Goal: Transaction & Acquisition: Download file/media

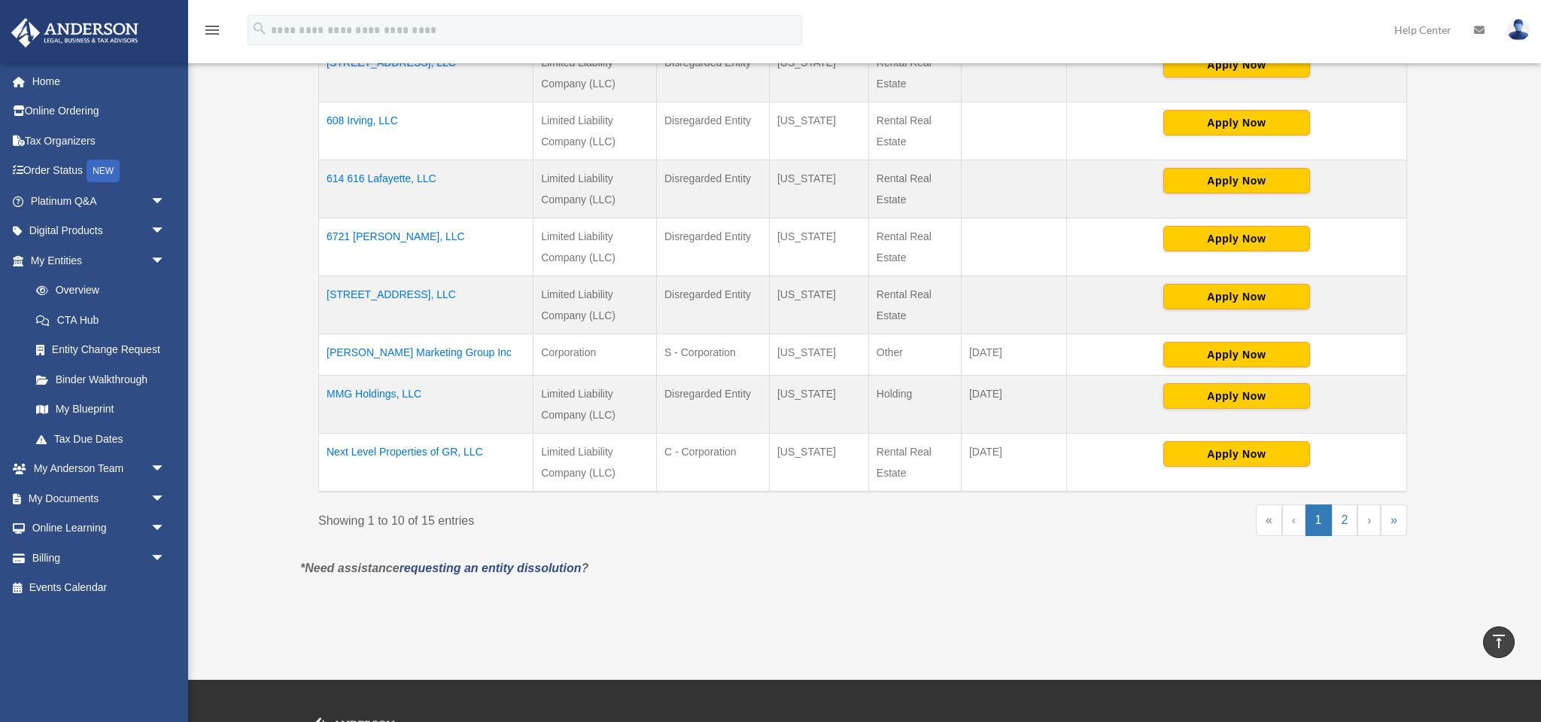
scroll to position [438, 0]
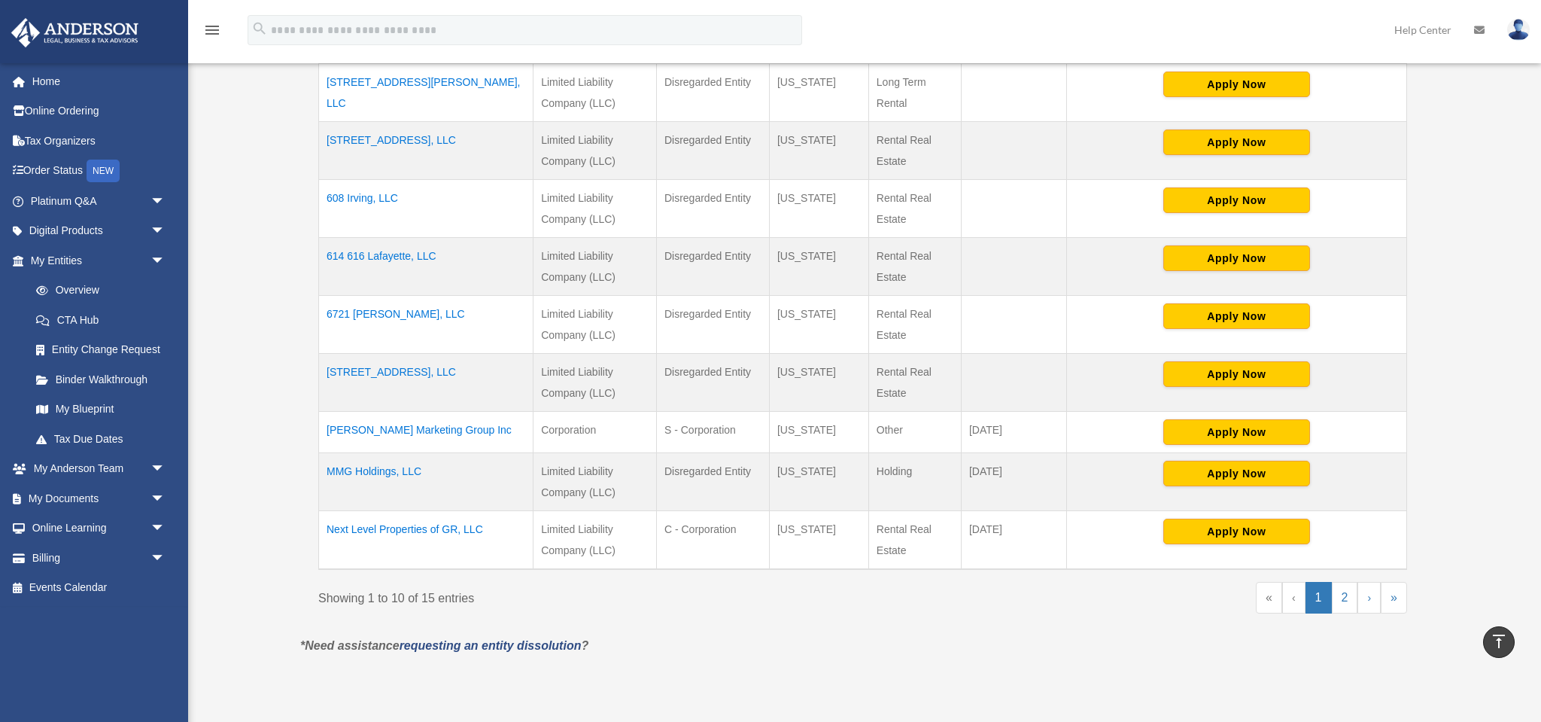
click at [432, 528] on td "Next Level Properties of GR, LLC" at bounding box center [426, 539] width 214 height 59
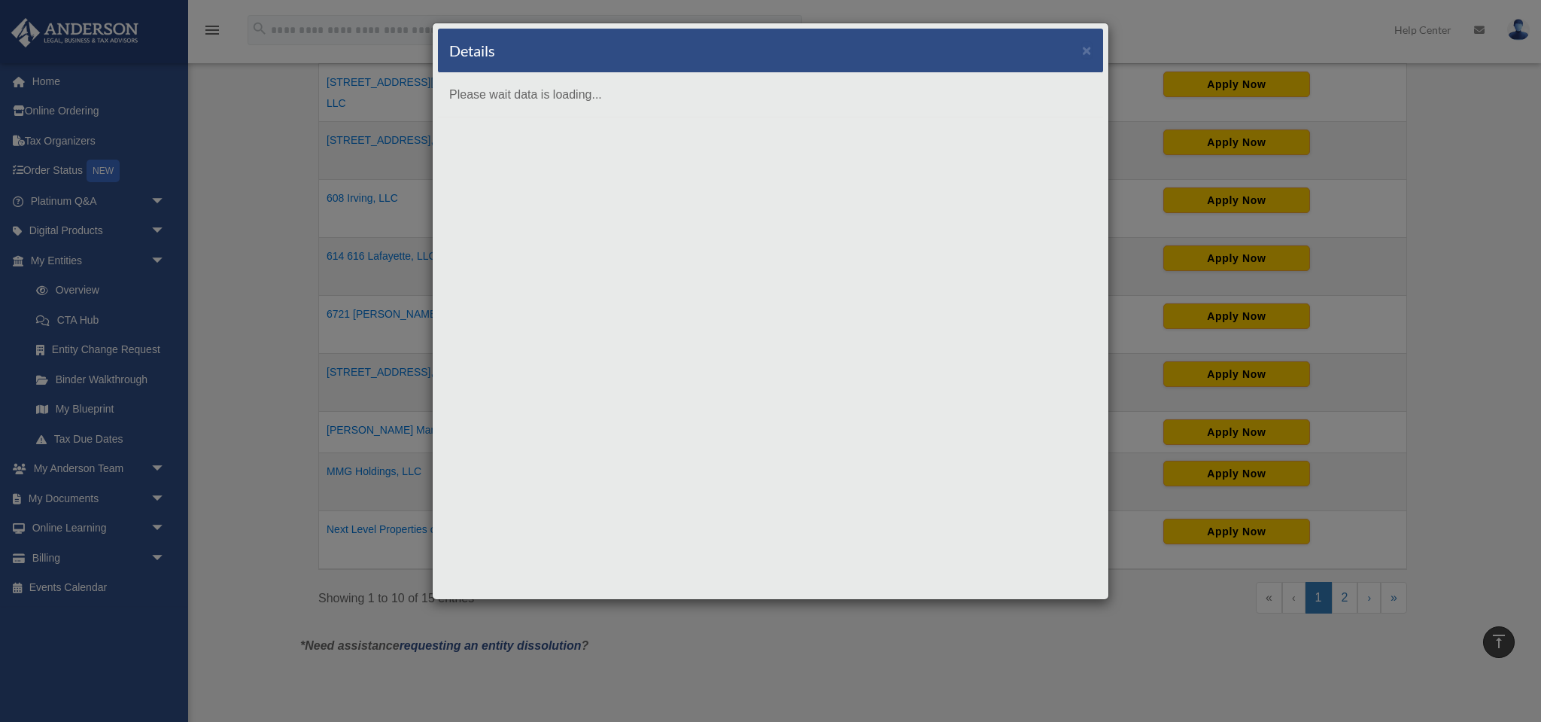
scroll to position [0, 0]
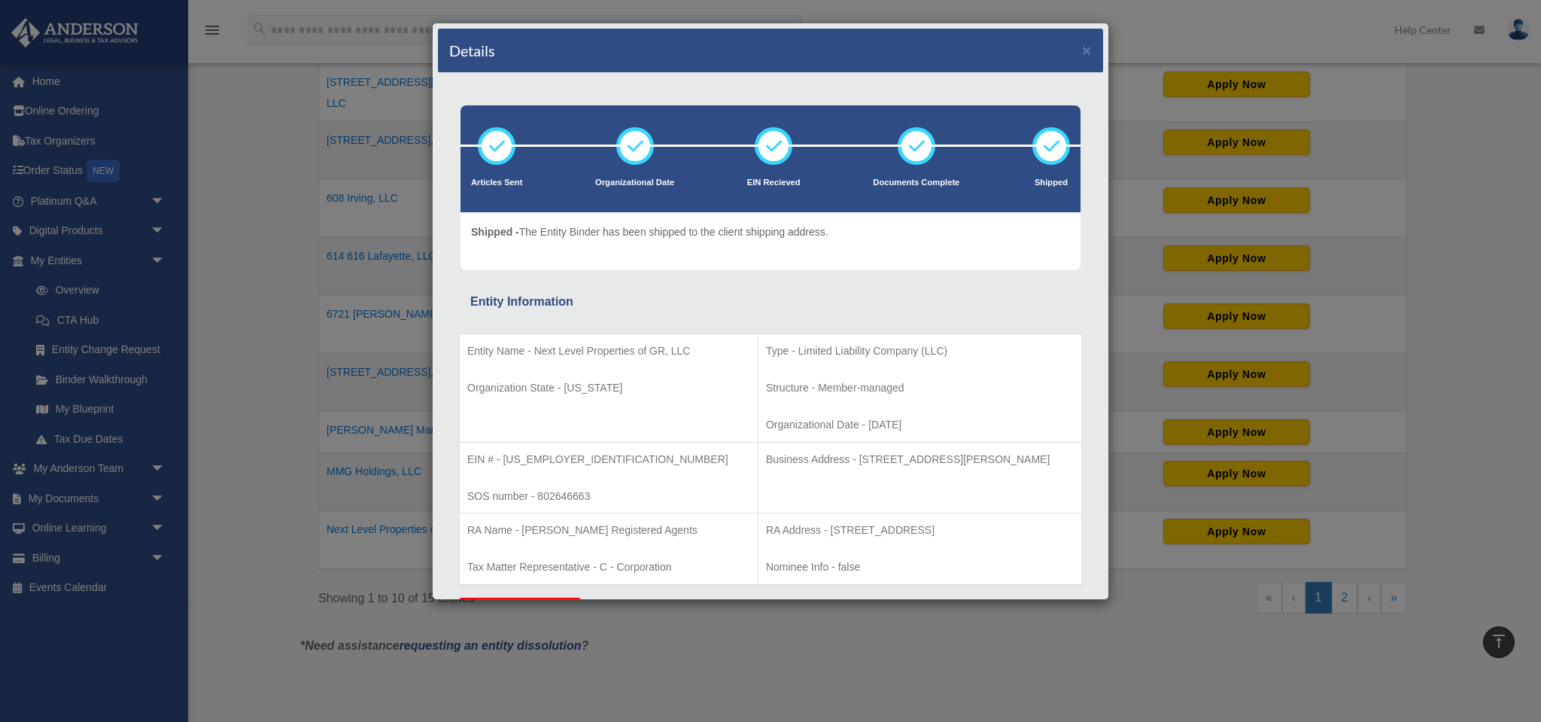
click at [1080, 49] on div "Details ×" at bounding box center [770, 51] width 665 height 44
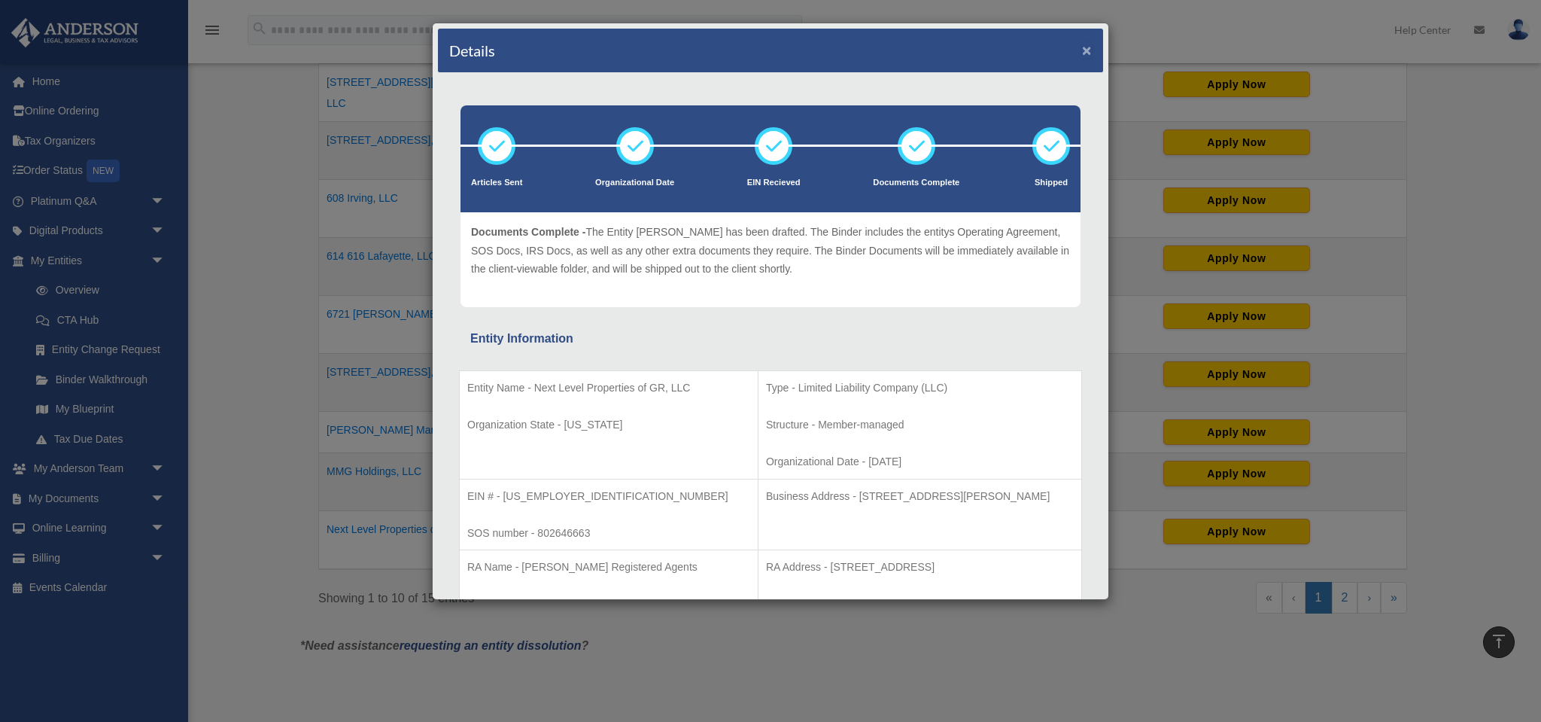
click at [1089, 53] on button "×" at bounding box center [1087, 50] width 10 height 16
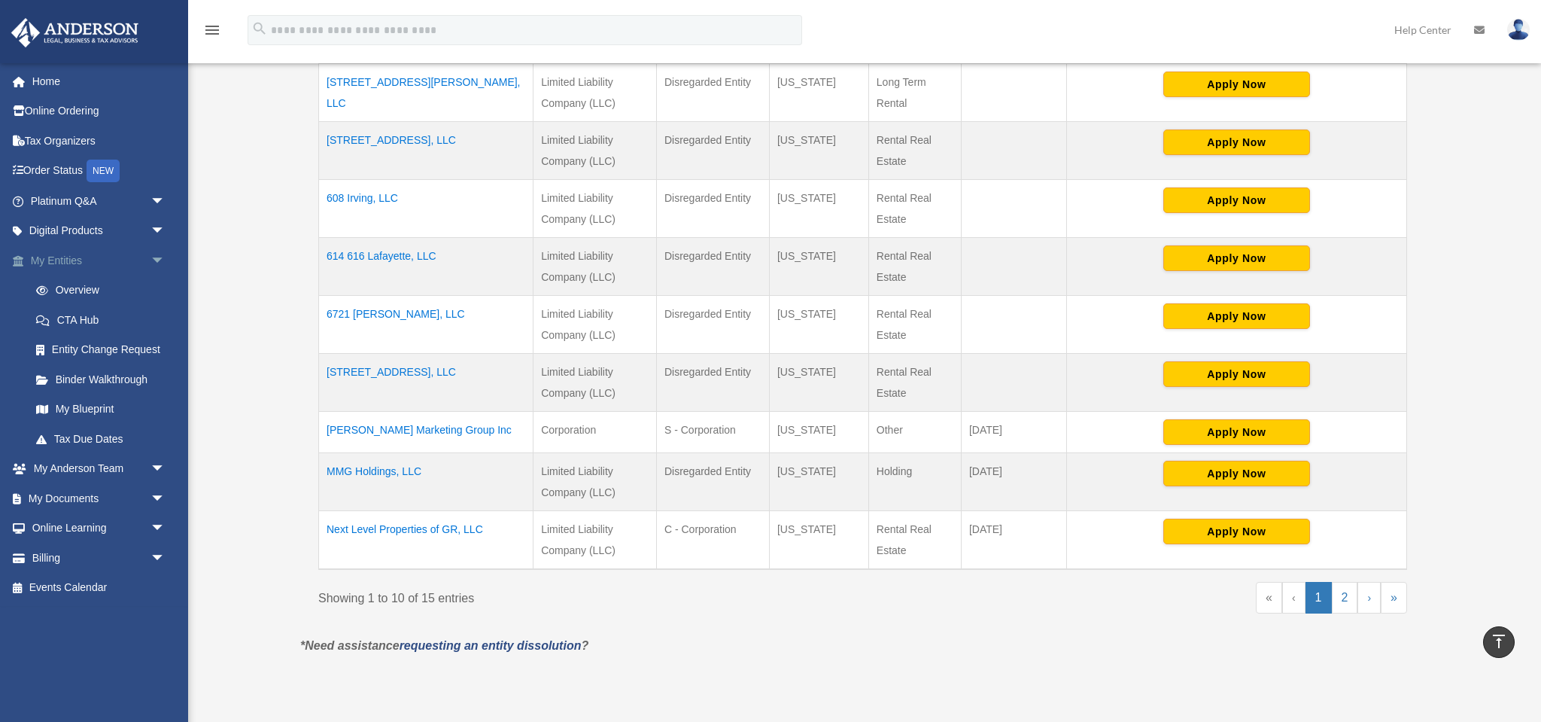
click at [65, 260] on link "My Entities arrow_drop_down" at bounding box center [100, 260] width 178 height 30
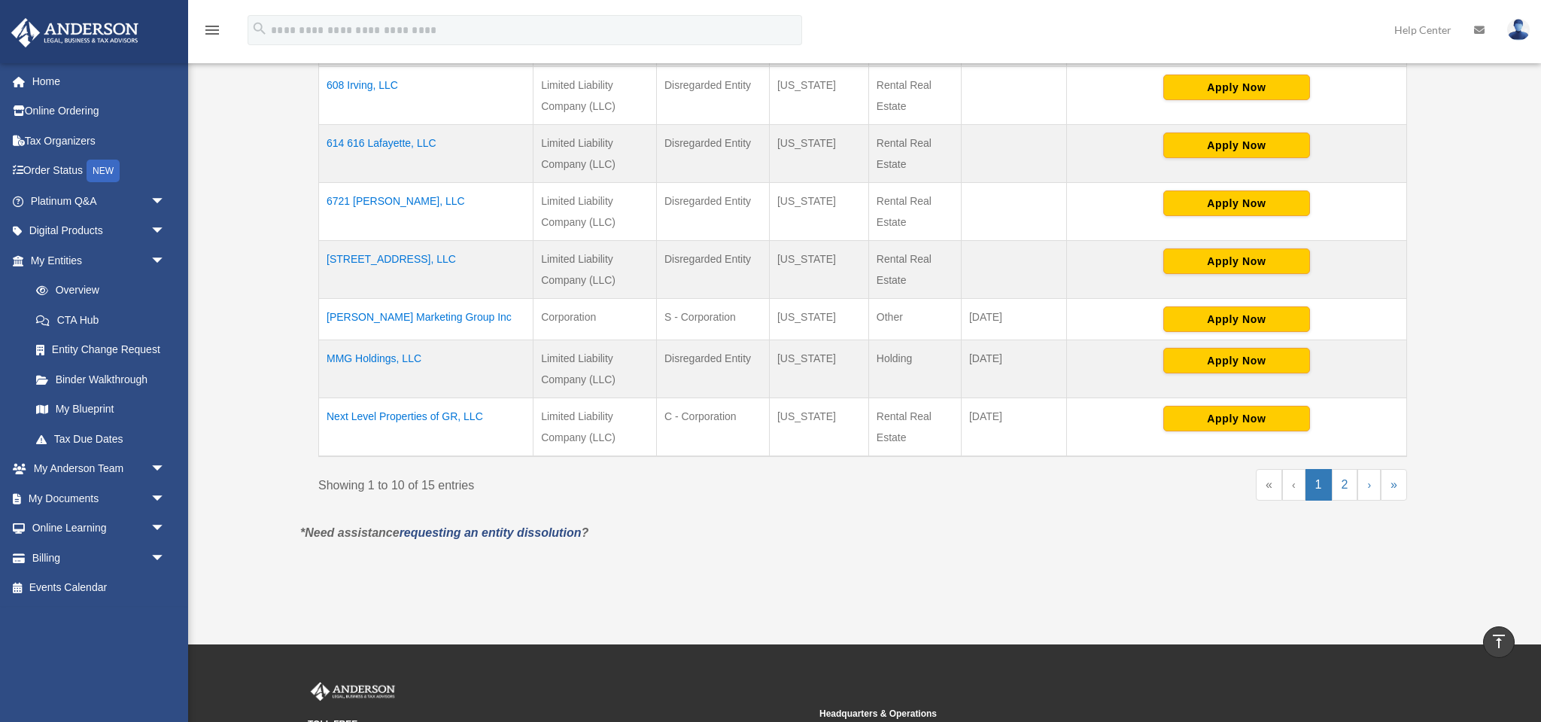
scroll to position [542, 0]
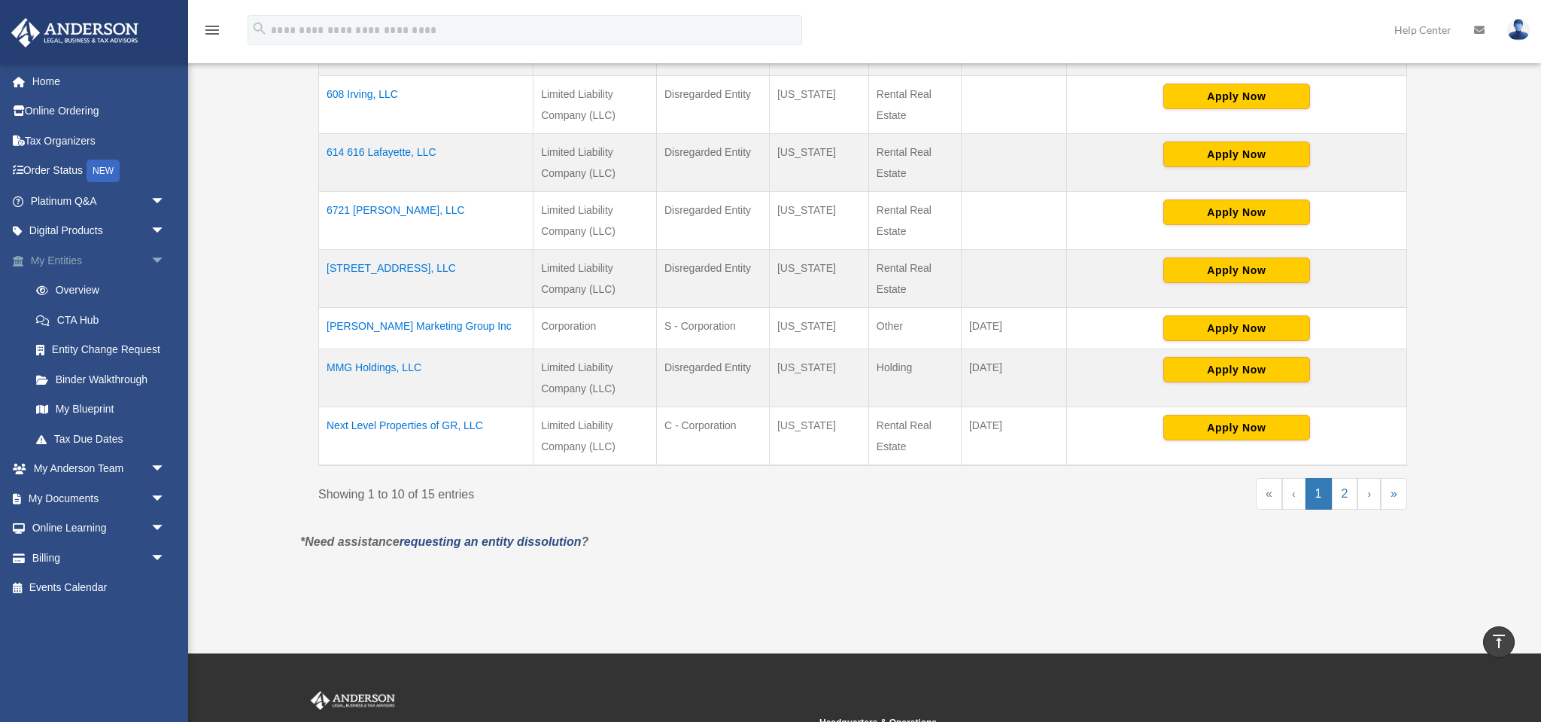
click at [166, 261] on span "arrow_drop_down" at bounding box center [166, 260] width 30 height 31
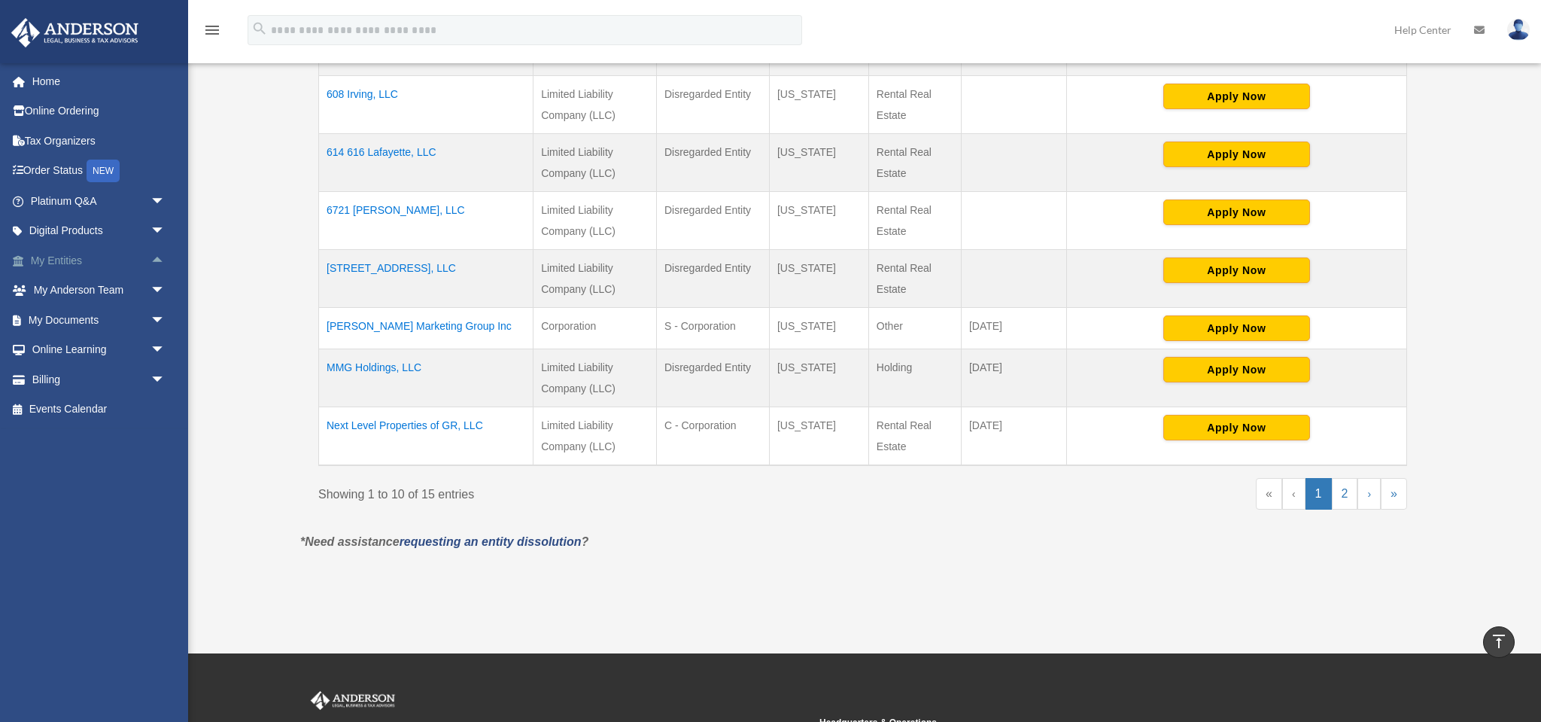
click at [56, 262] on link "My Entities arrow_drop_up" at bounding box center [100, 260] width 178 height 30
click at [81, 321] on link "My Documents arrow_drop_down" at bounding box center [100, 320] width 178 height 30
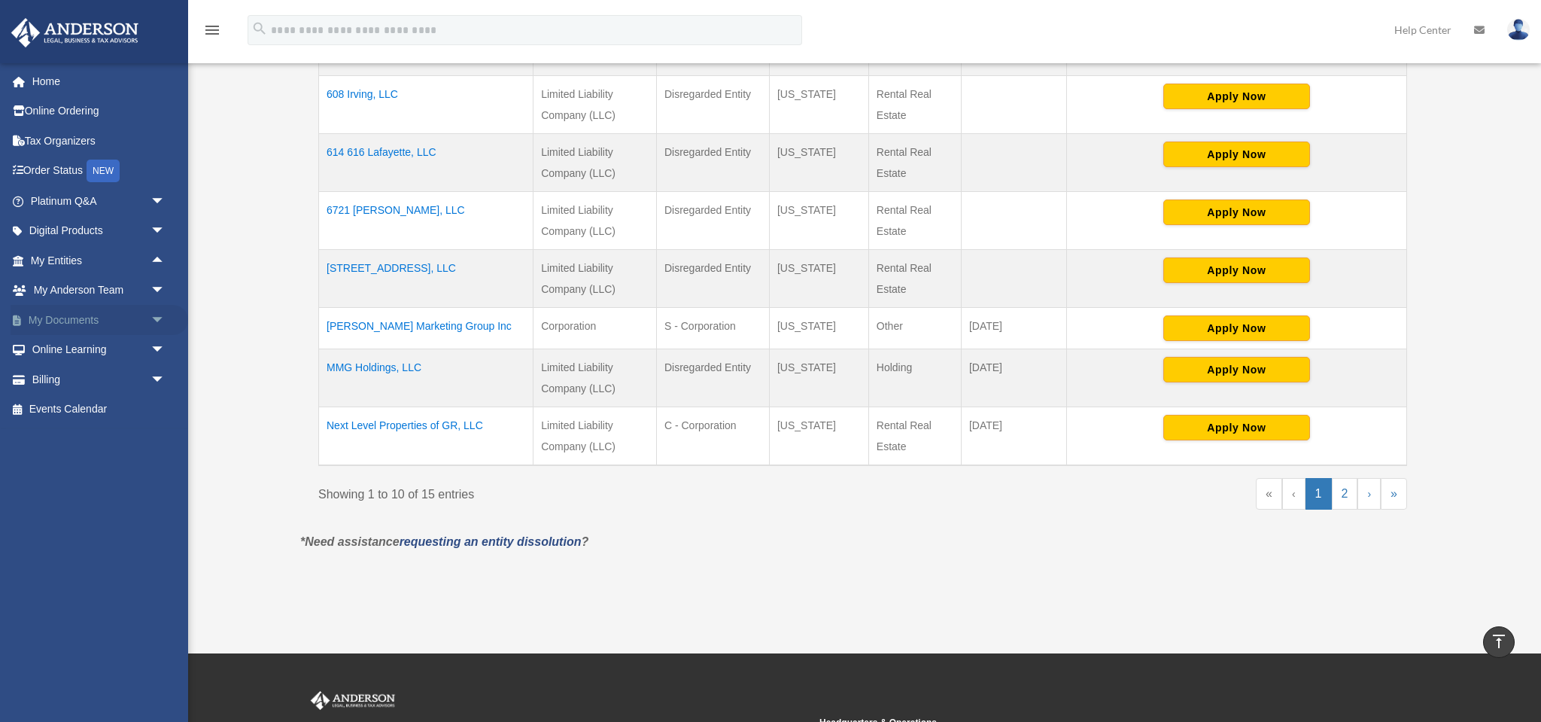
click at [81, 321] on link "My Documents arrow_drop_down" at bounding box center [100, 320] width 178 height 30
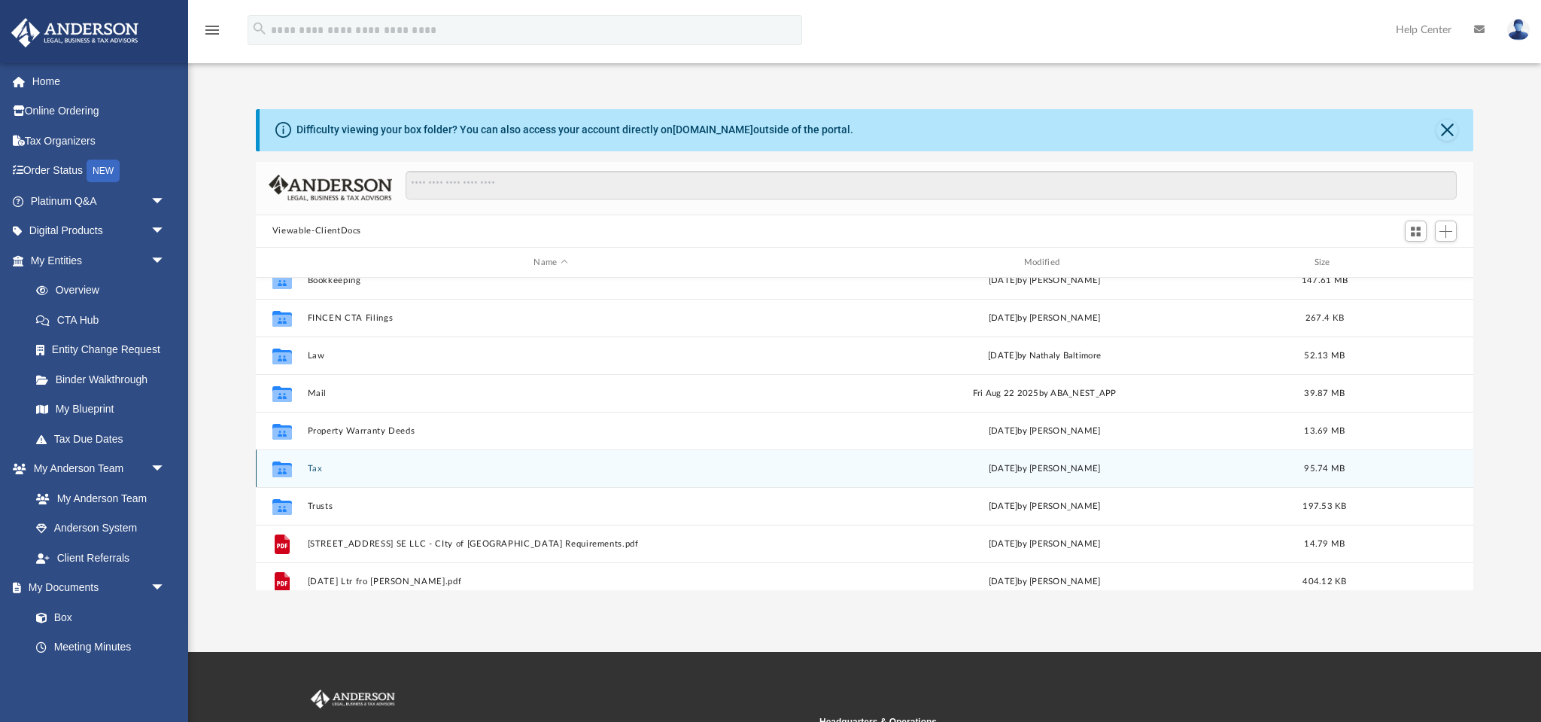
scroll to position [44, 0]
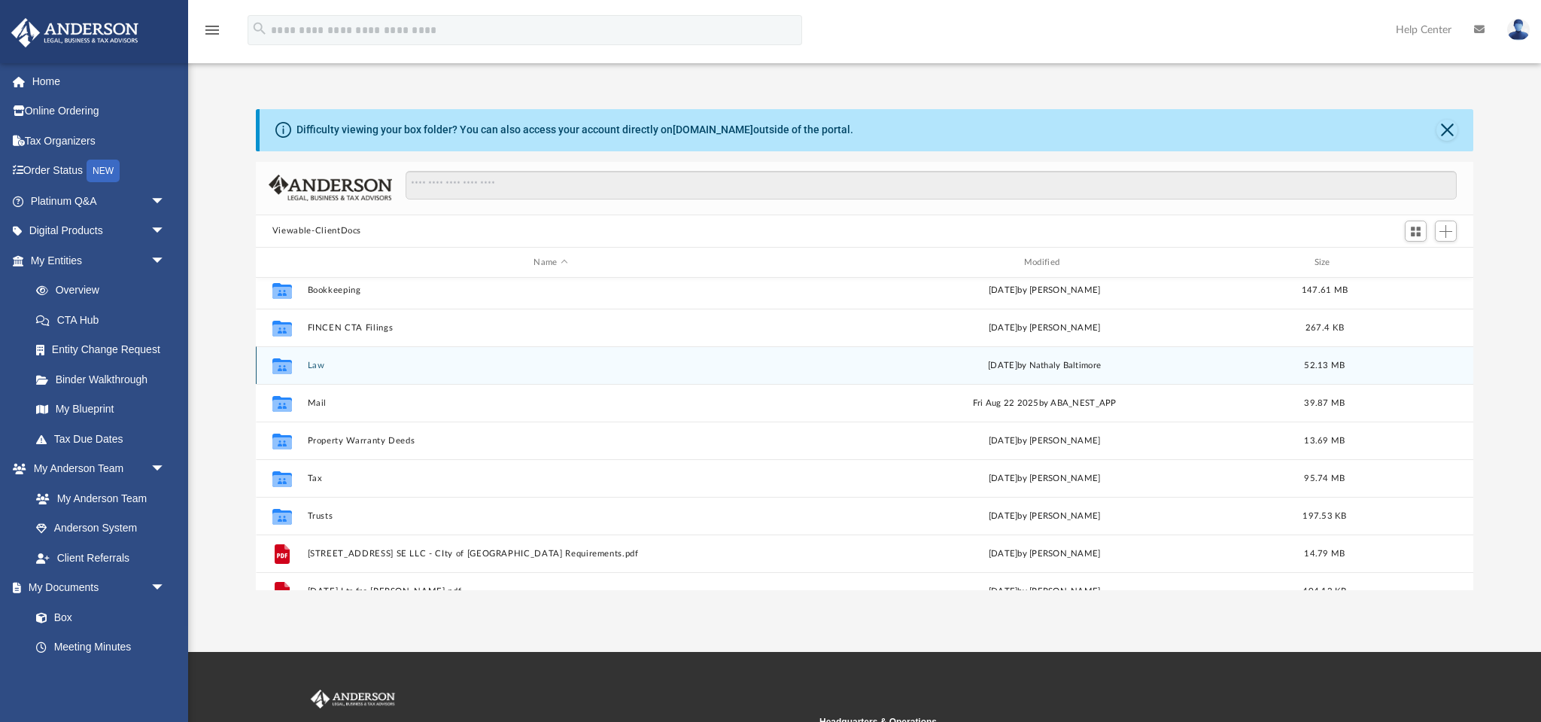
click at [284, 364] on icon "grid" at bounding box center [282, 368] width 20 height 12
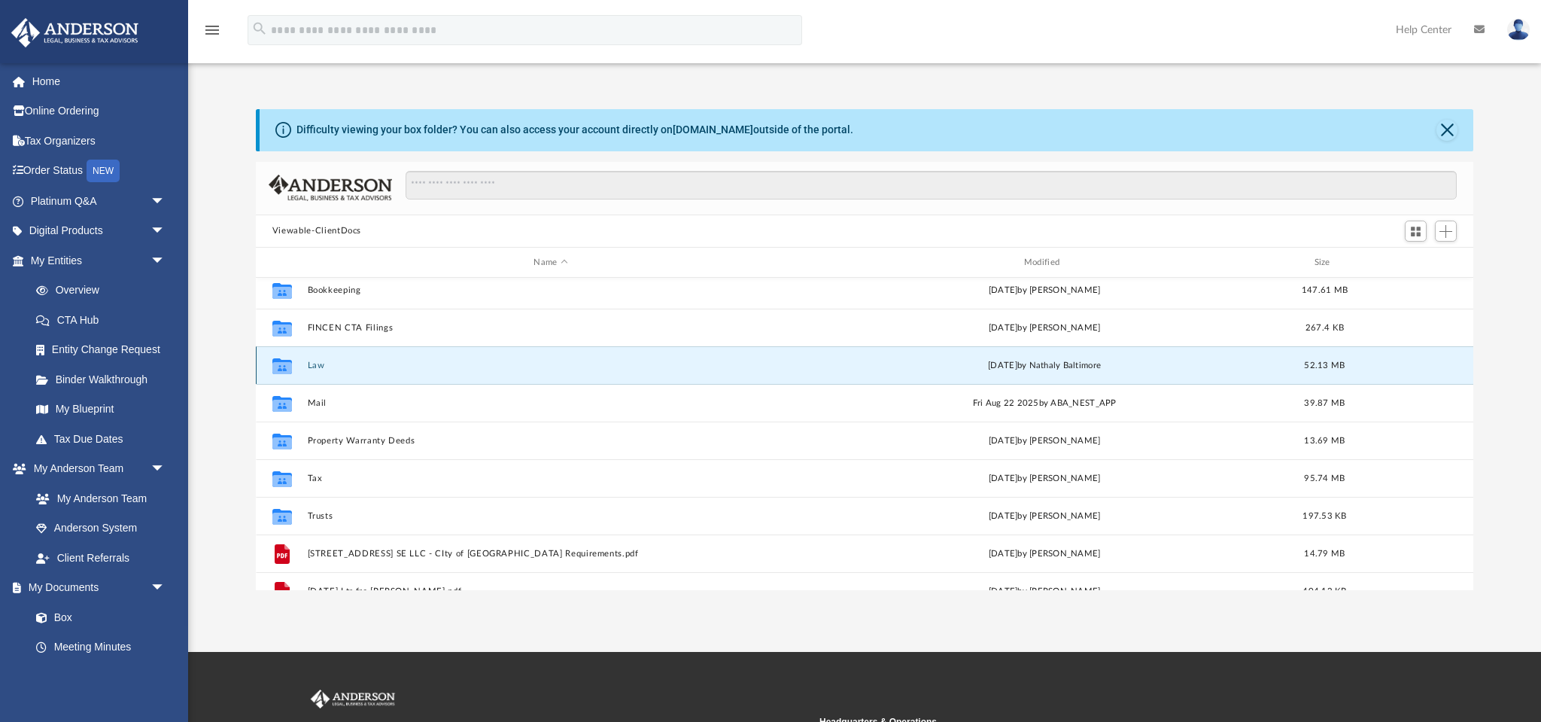
click at [284, 362] on icon "grid" at bounding box center [282, 368] width 20 height 12
click at [319, 362] on button "Law" at bounding box center [550, 365] width 487 height 10
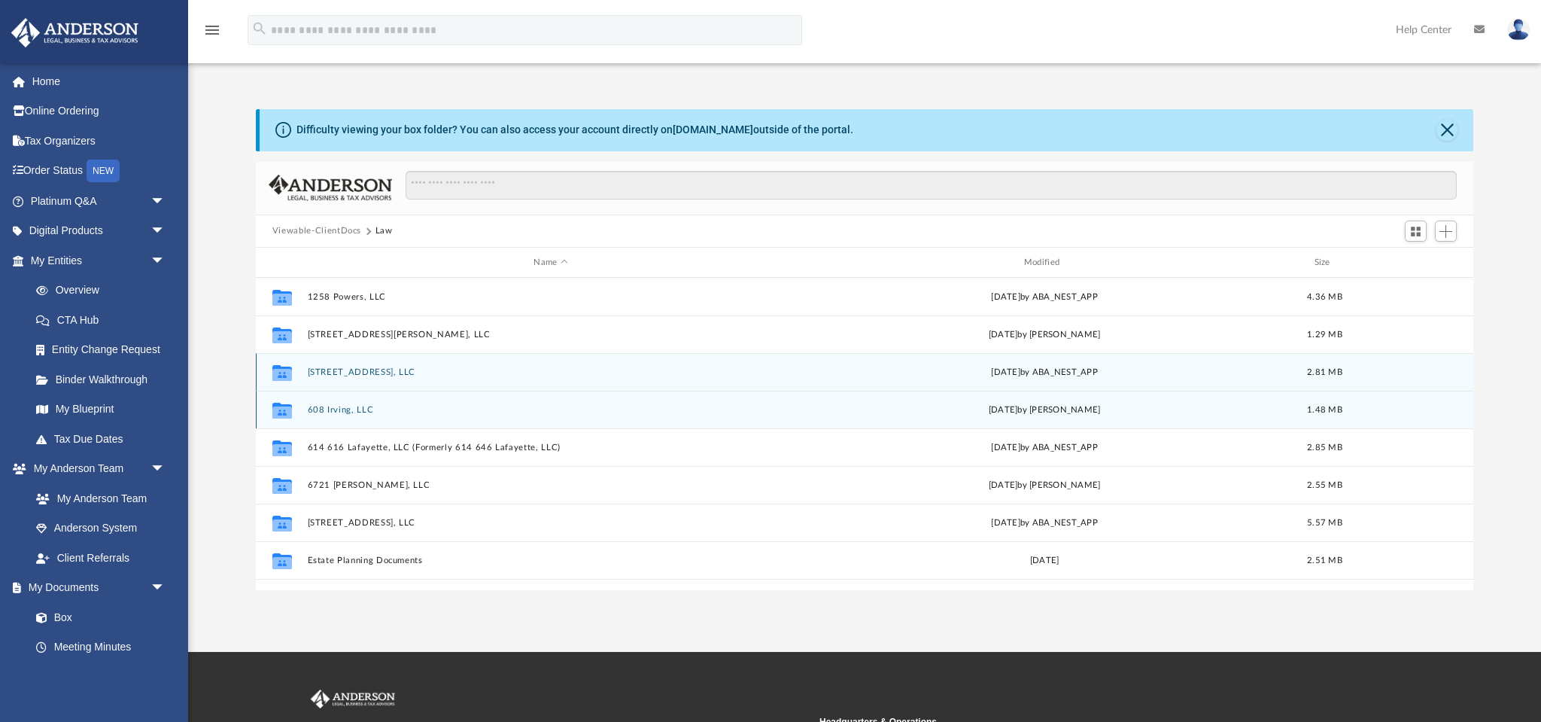
click at [319, 362] on div "Collaborated Folder 506 Prospect Ave, LLC Tue Feb 18 2025 by ABA_NEST_APP 2.81 …" at bounding box center [865, 372] width 1218 height 38
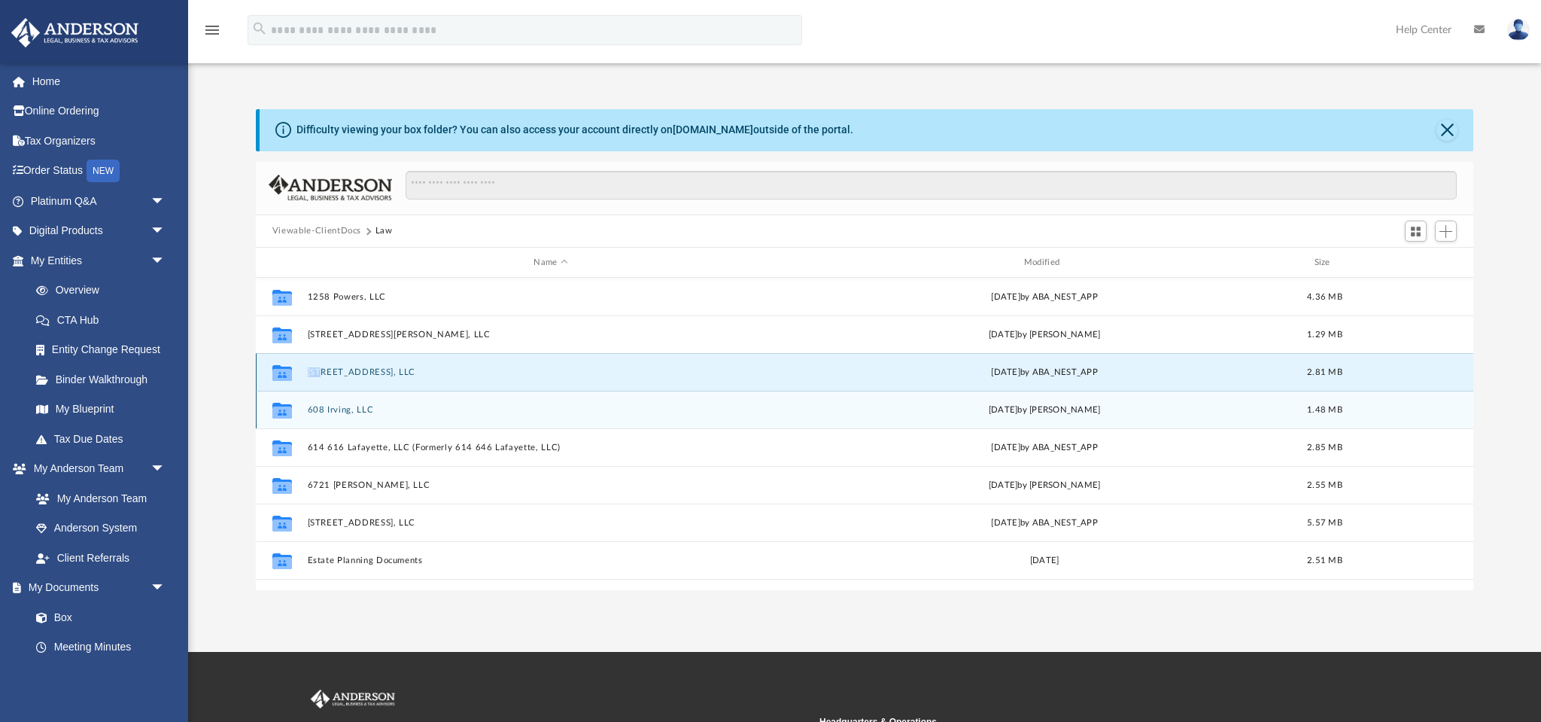
click at [319, 362] on div "Collaborated Folder 506 Prospect Ave, LLC Tue Feb 18 2025 by ABA_NEST_APP 2.81 …" at bounding box center [865, 372] width 1218 height 38
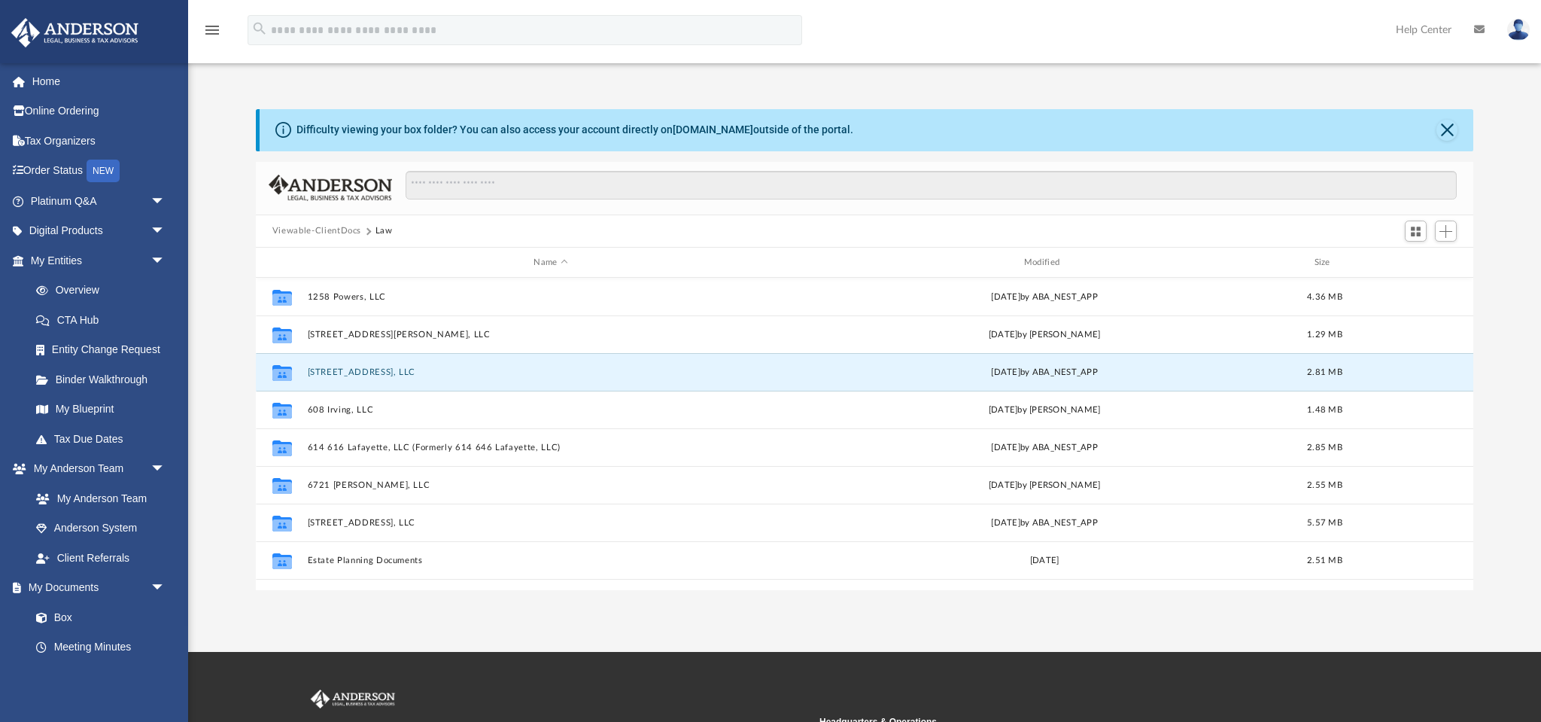
click at [750, 135] on div "Difficulty viewing your box folder? You can also access your account directly o…" at bounding box center [575, 130] width 557 height 16
click at [754, 129] on div "Difficulty viewing your box folder? You can also access your account directly o…" at bounding box center [575, 130] width 557 height 16
click at [707, 129] on link "box.com" at bounding box center [713, 129] width 81 height 12
click at [328, 228] on button "Viewable-ClientDocs" at bounding box center [316, 231] width 89 height 14
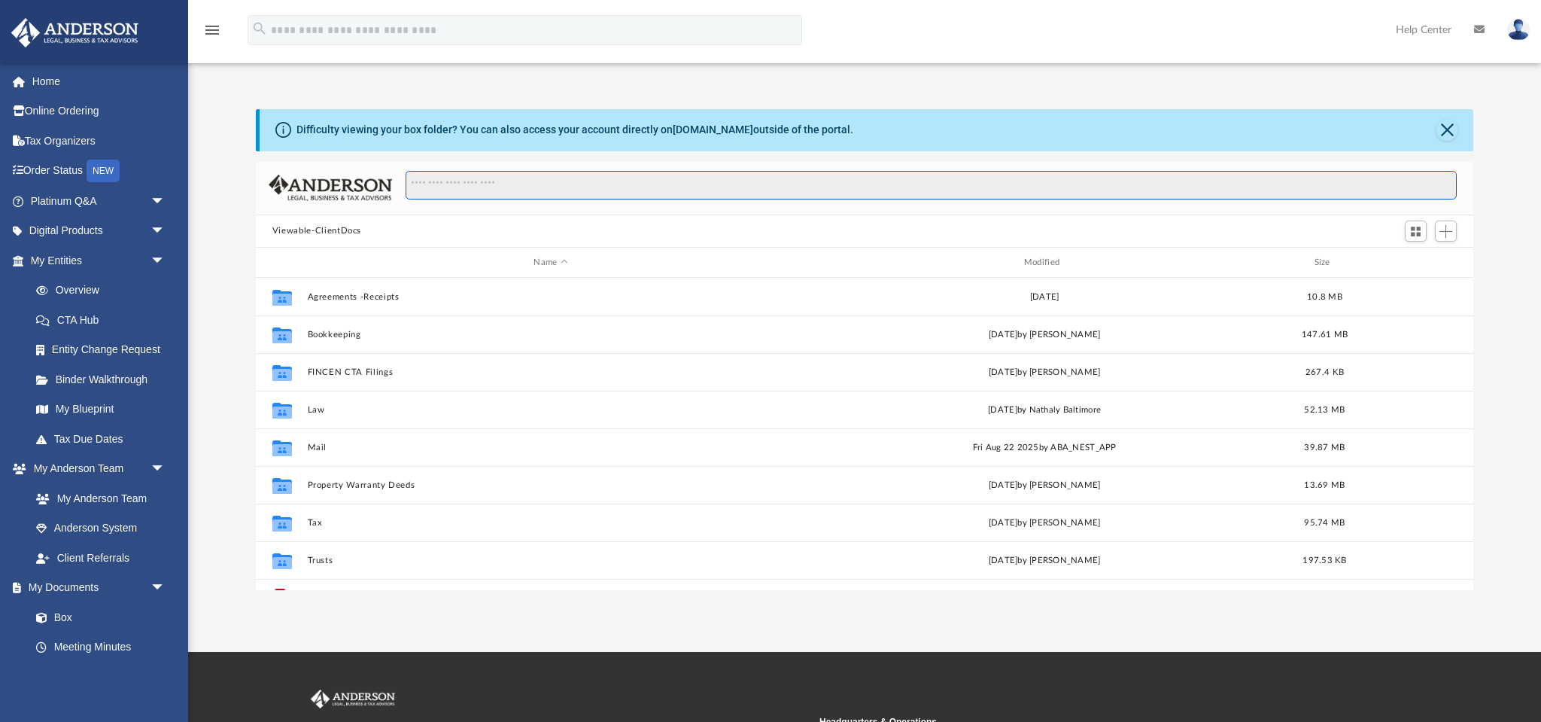
click at [433, 183] on input "Search files and folders" at bounding box center [932, 185] width 1052 height 29
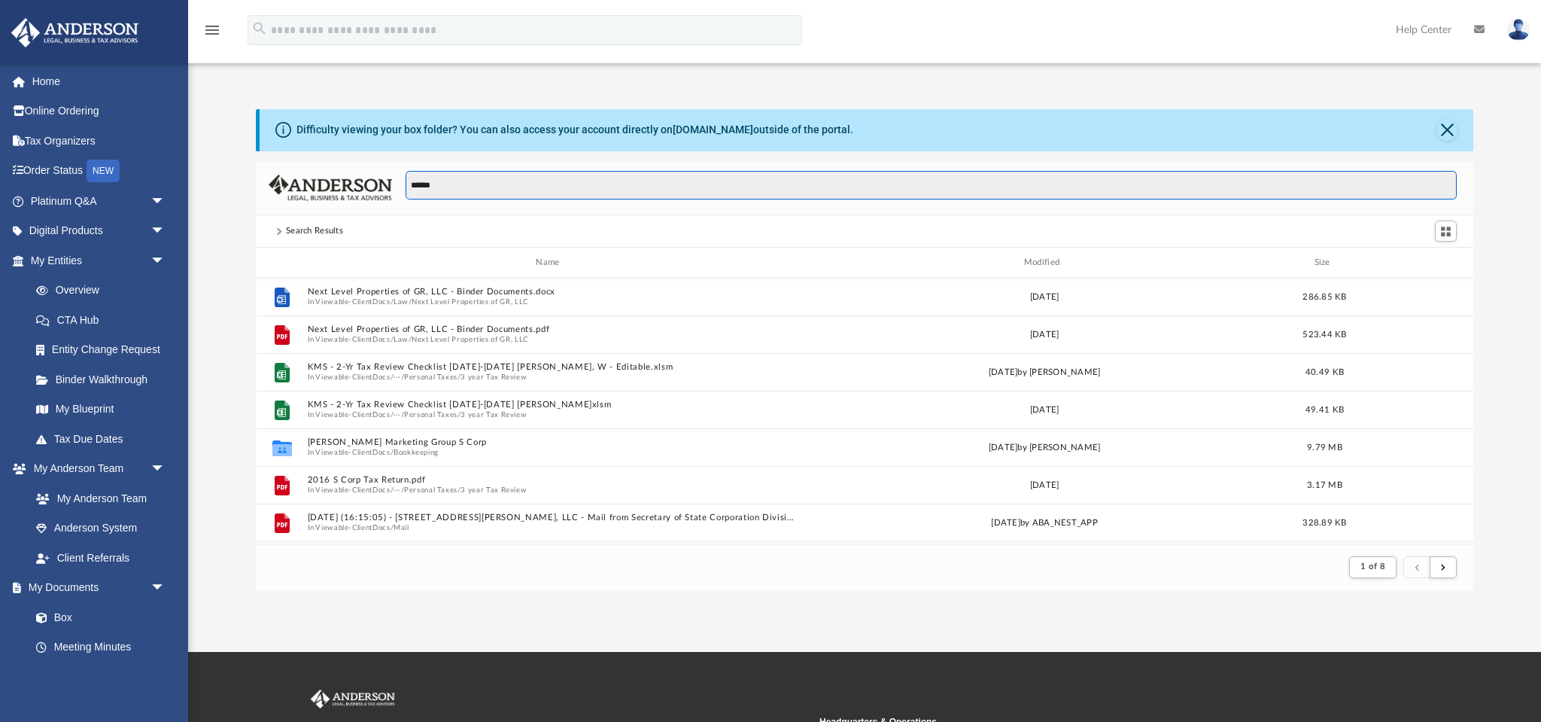
type input "******"
click at [468, 186] on input "******" at bounding box center [932, 185] width 1052 height 29
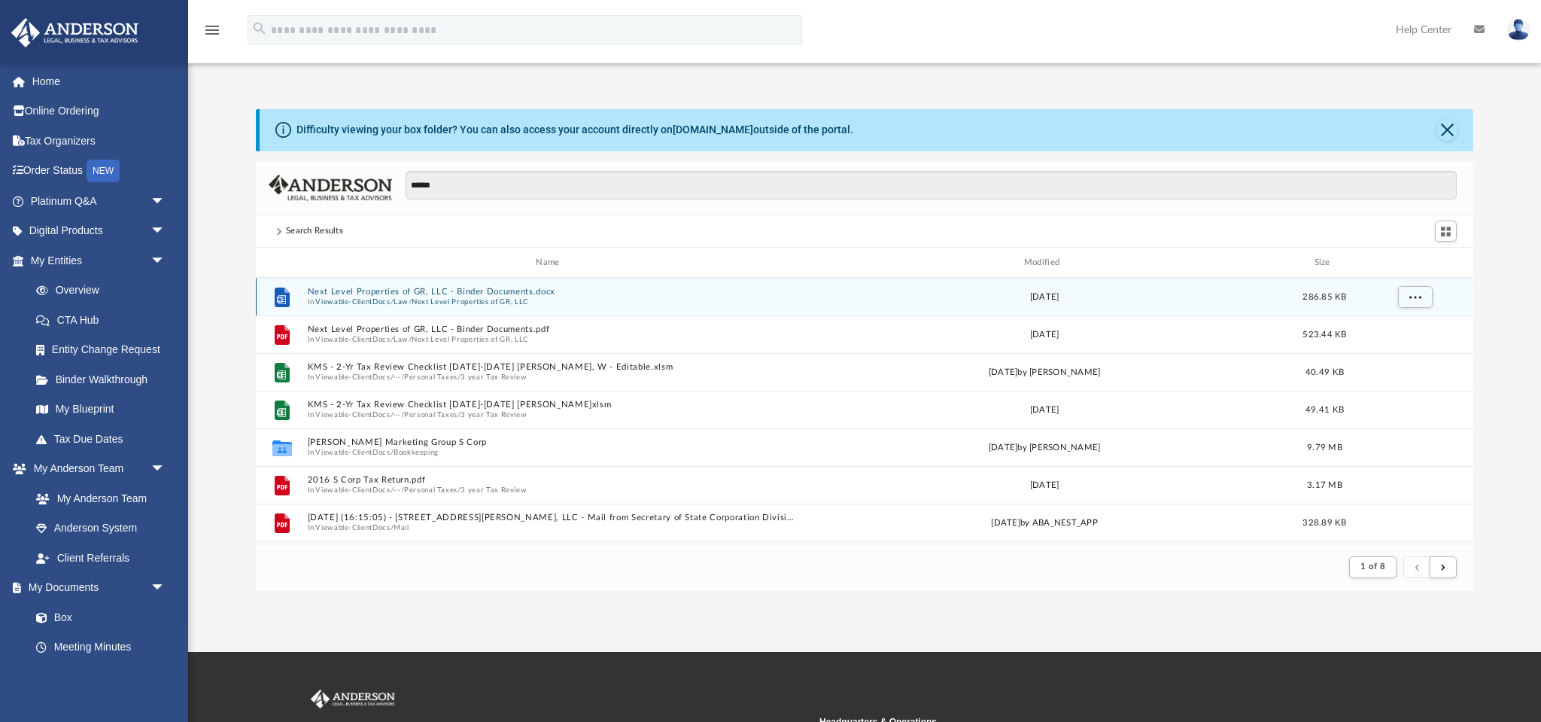
click at [490, 292] on div "Next Level Properties of GR, LLC - Binder Documents.docx In Viewable-ClientDocs…" at bounding box center [550, 297] width 487 height 20
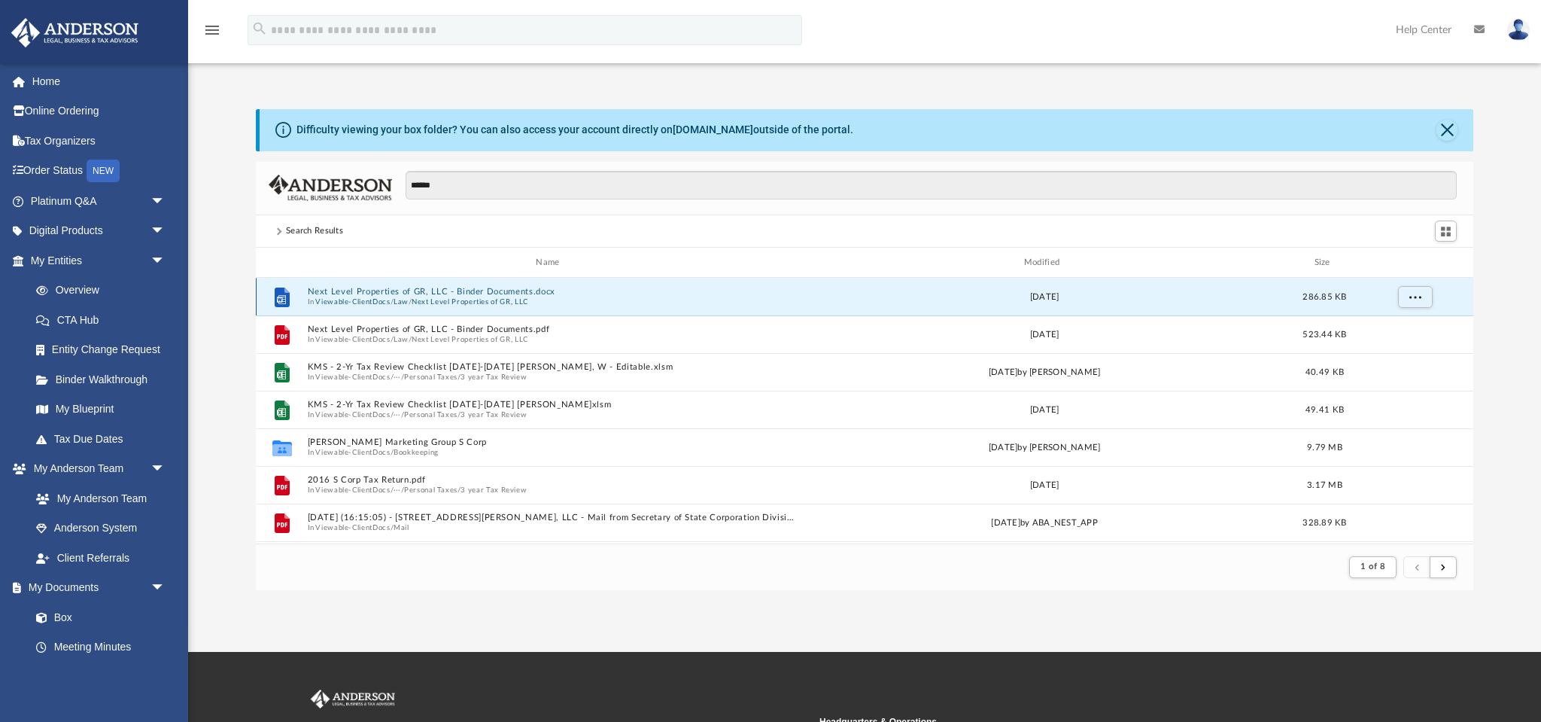
click at [490, 292] on button "Next Level Properties of GR, LLC - Binder Documents.docx" at bounding box center [550, 292] width 487 height 10
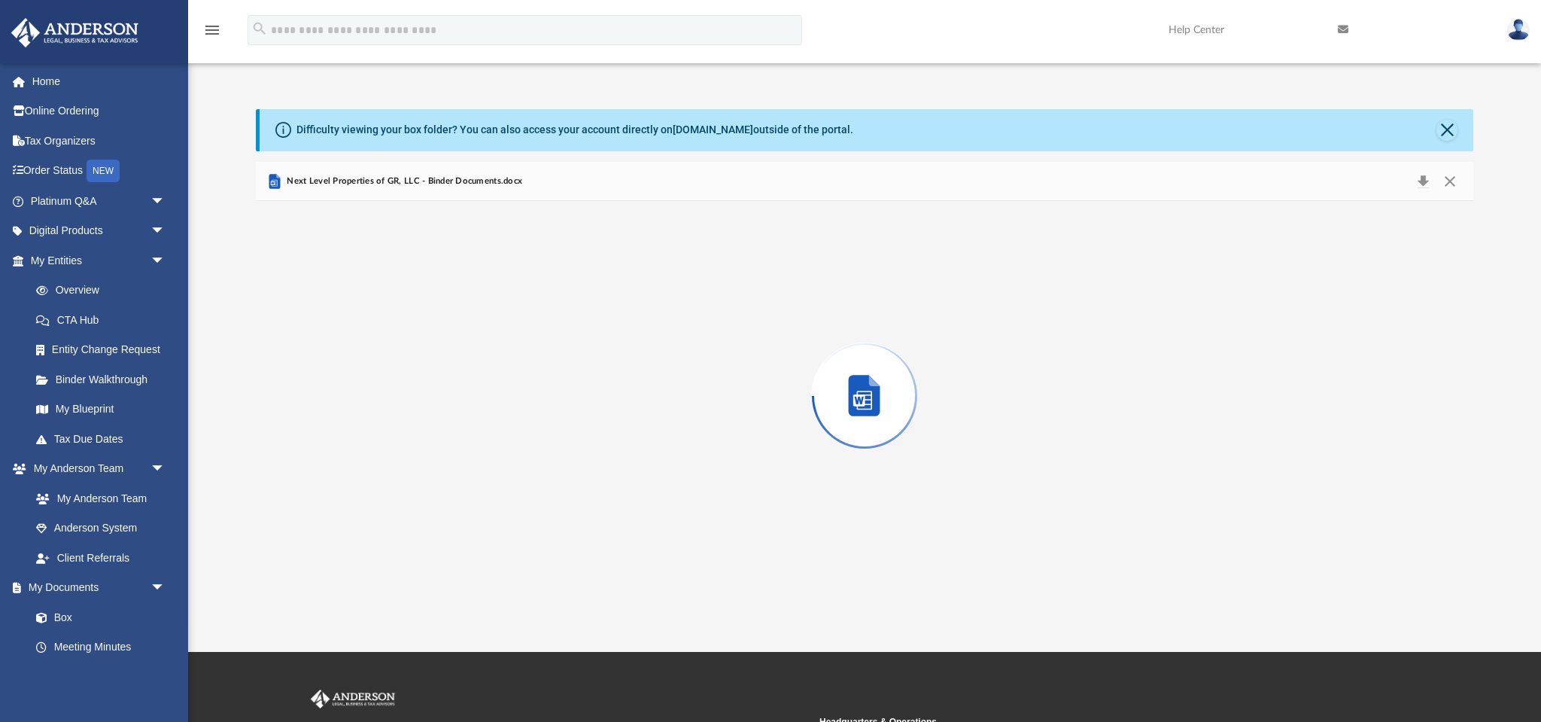
click at [490, 292] on div "Preview" at bounding box center [865, 395] width 1218 height 388
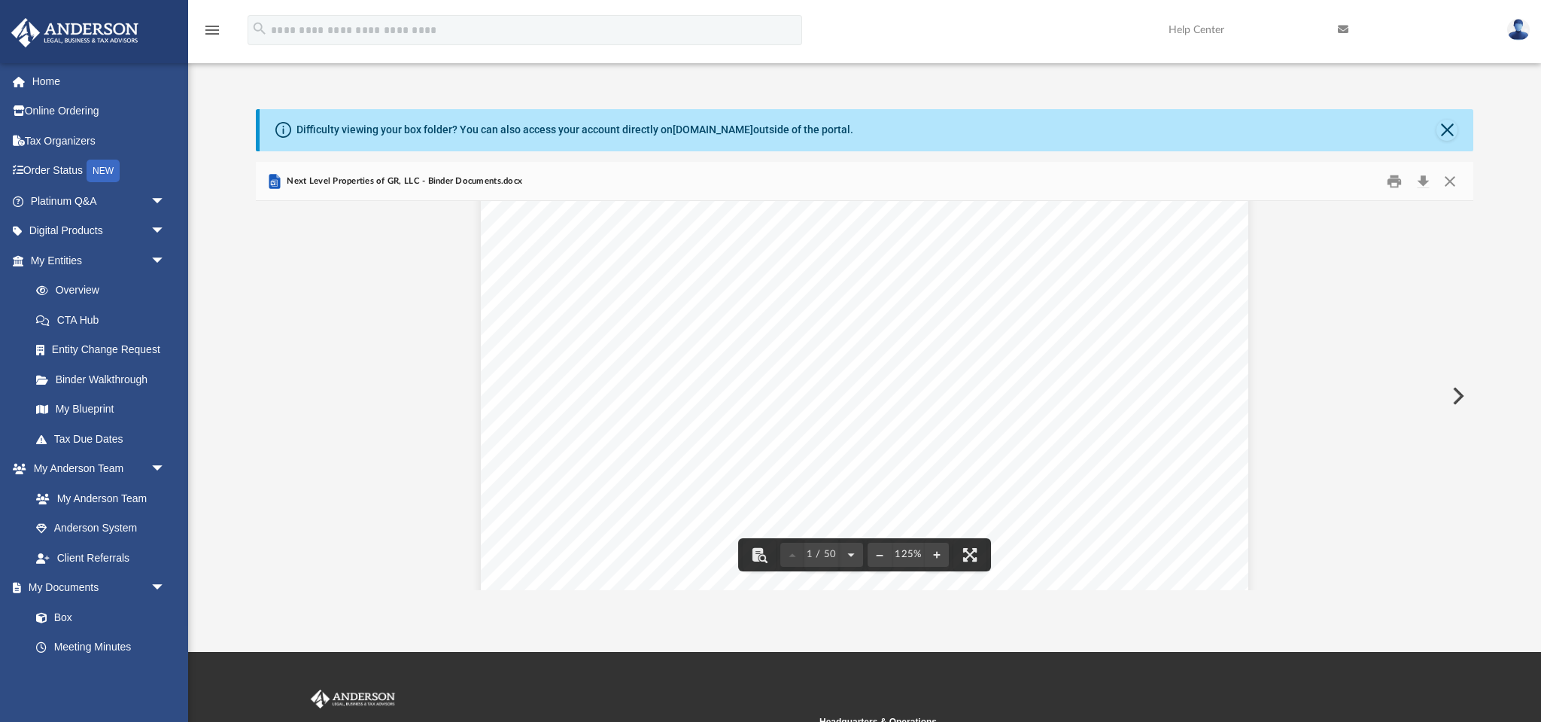
scroll to position [0, 0]
click at [1424, 180] on button "Download" at bounding box center [1423, 180] width 27 height 23
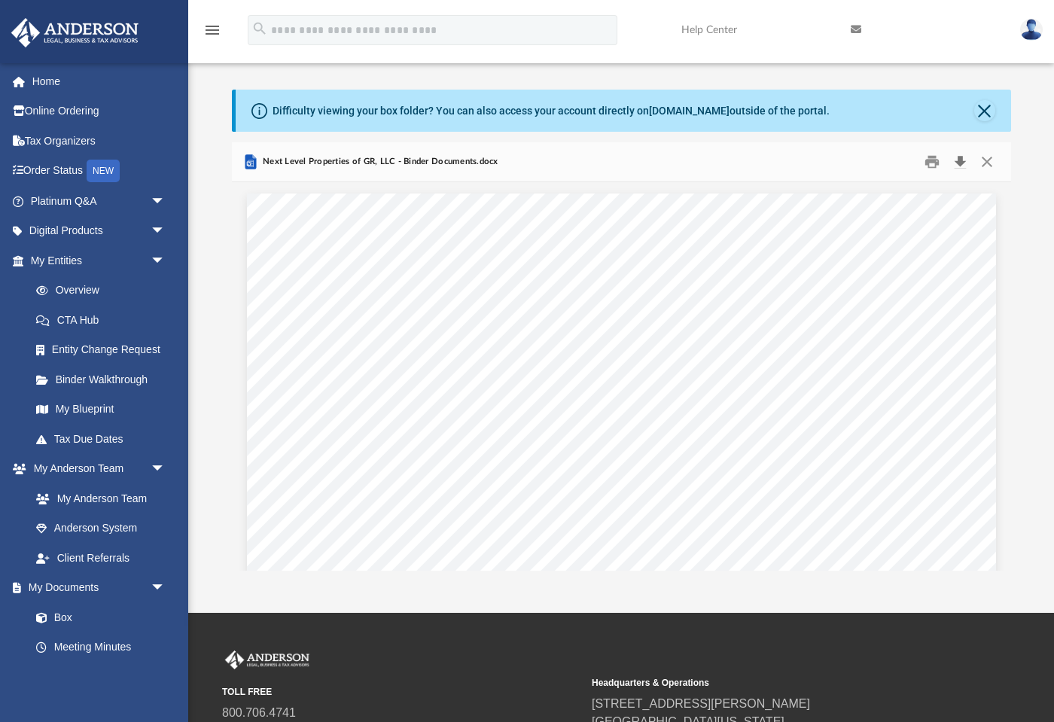
scroll to position [296, 779]
